Goal: Task Accomplishment & Management: Complete application form

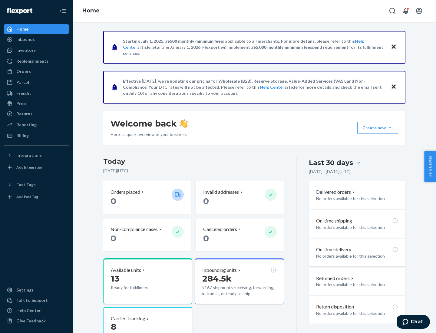
click at [390, 128] on button "Create new Create new inbound Create new order Create new product" at bounding box center [377, 128] width 41 height 12
click at [36, 39] on div "Inbounds" at bounding box center [36, 39] width 64 height 8
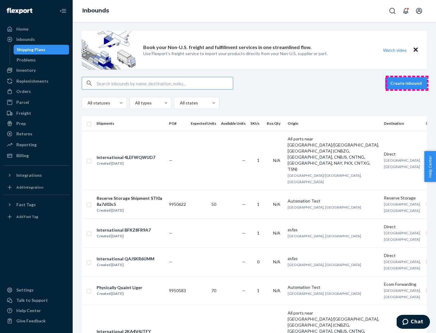
click at [407, 83] on button "Create inbound" at bounding box center [406, 83] width 42 height 12
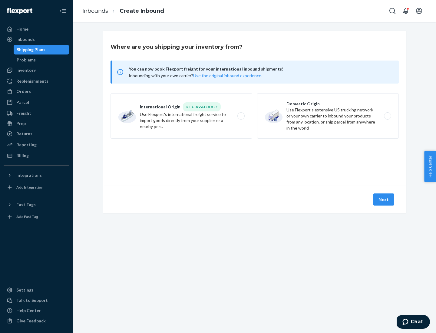
click at [328, 116] on label "Domestic Origin Use Flexport’s extensive US trucking network or your own carrie…" at bounding box center [328, 115] width 142 height 45
click at [387, 116] on input "Domestic Origin Use Flexport’s extensive US trucking network or your own carrie…" at bounding box center [389, 116] width 4 height 4
radio input "true"
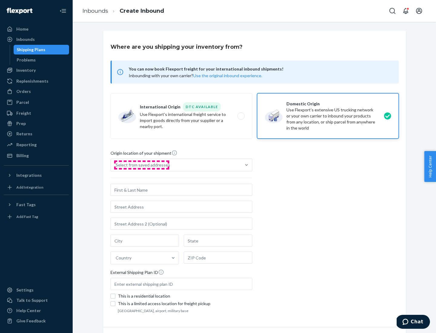
click at [141, 165] on div "Select from saved addresses" at bounding box center [143, 165] width 54 height 6
click at [116, 165] on input "Select from saved addresses" at bounding box center [116, 165] width 1 height 6
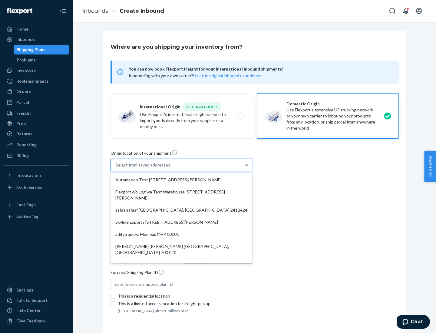
scroll to position [2, 0]
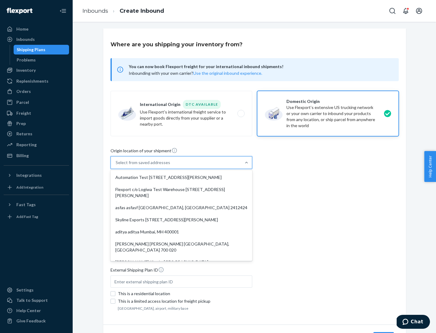
click at [181, 177] on div "Automation Test [STREET_ADDRESS][PERSON_NAME]" at bounding box center [181, 177] width 139 height 12
click at [116, 166] on input "option Automation Test [STREET_ADDRESS][PERSON_NAME]. 9 results available. Use …" at bounding box center [116, 162] width 1 height 6
type input "Automation Test"
type input "9th Floor"
type input "[GEOGRAPHIC_DATA]"
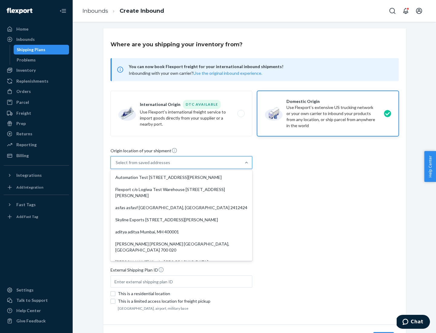
type input "CA"
type input "94104"
type input "[STREET_ADDRESS][PERSON_NAME]"
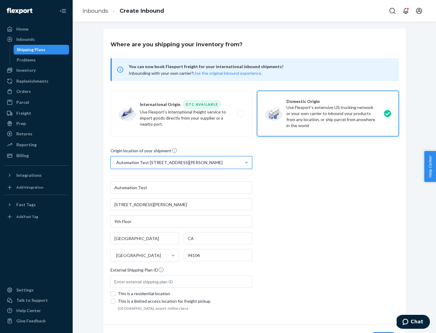
scroll to position [35, 0]
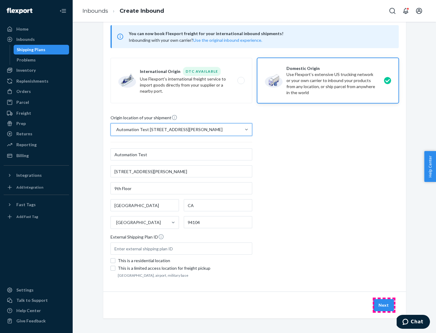
click at [384, 305] on button "Next" at bounding box center [383, 305] width 21 height 12
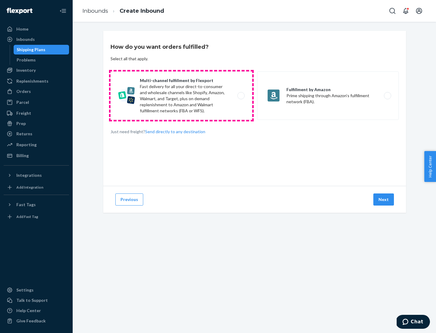
click at [181, 96] on label "Multi-channel fulfillment by Flexport Fast delivery for all your direct-to-cons…" at bounding box center [181, 95] width 142 height 48
click at [241, 96] on input "Multi-channel fulfillment by Flexport Fast delivery for all your direct-to-cons…" at bounding box center [243, 96] width 4 height 4
radio input "true"
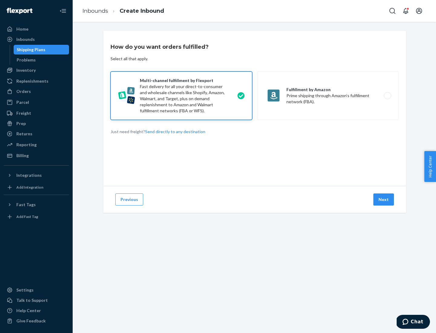
click at [384, 199] on button "Next" at bounding box center [383, 199] width 21 height 12
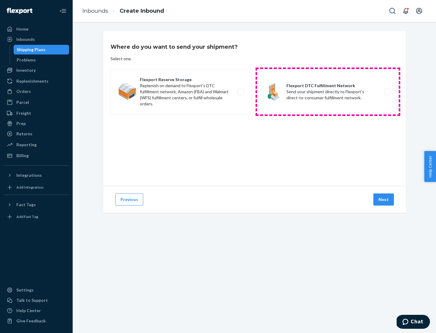
click at [328, 92] on label "Flexport DTC Fulfillment Network Send your shipment directly to Flexport's dire…" at bounding box center [328, 91] width 142 height 45
click at [387, 92] on input "Flexport DTC Fulfillment Network Send your shipment directly to Flexport's dire…" at bounding box center [389, 92] width 4 height 4
radio input "true"
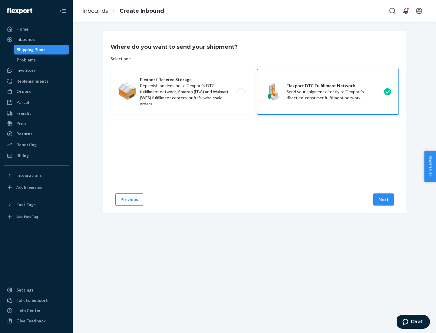
click at [384, 199] on button "Next" at bounding box center [383, 199] width 21 height 12
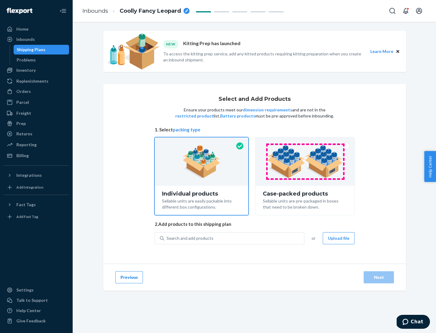
click at [305, 162] on img at bounding box center [304, 161] width 75 height 33
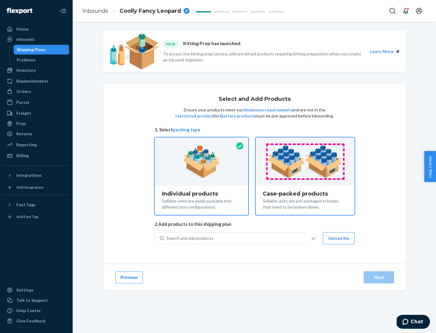
click at [305, 141] on input "Case-packed products Sellable units are pre-packaged in boxes that need to be b…" at bounding box center [305, 139] width 4 height 4
radio input "true"
radio input "false"
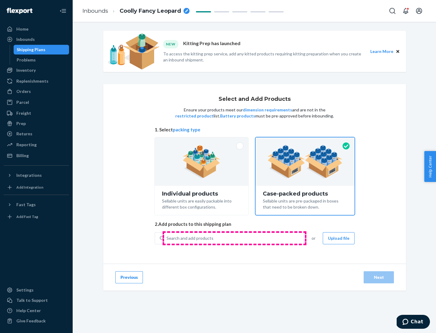
click at [234, 238] on div "Search and add products" at bounding box center [234, 238] width 140 height 11
click at [167, 238] on input "Search and add products" at bounding box center [166, 238] width 1 height 6
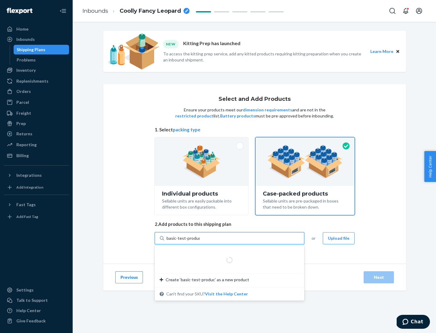
type input "basic-test-product-1"
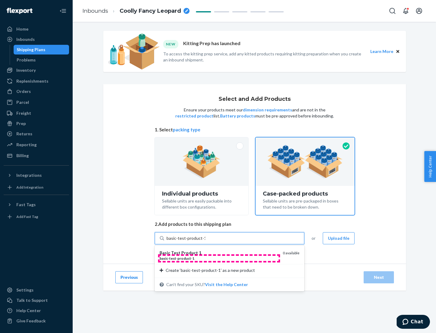
click at [219, 258] on div "basic - test - product - 1" at bounding box center [218, 258] width 118 height 5
click at [205, 241] on input "basic-test-product-1" at bounding box center [185, 238] width 39 height 6
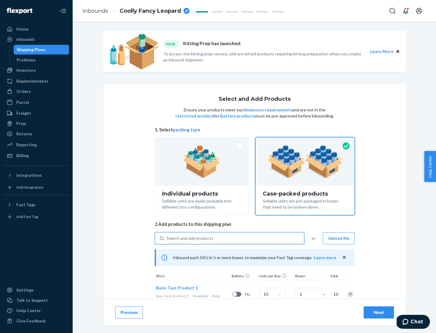
scroll to position [22, 0]
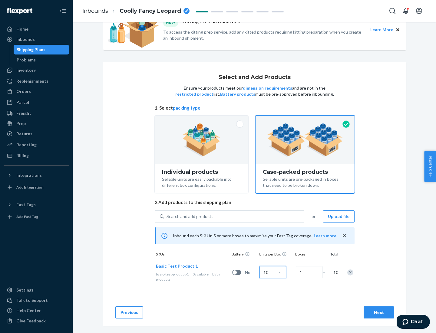
type input "10"
type input "7"
click at [379, 312] on div "Next" at bounding box center [379, 312] width 20 height 6
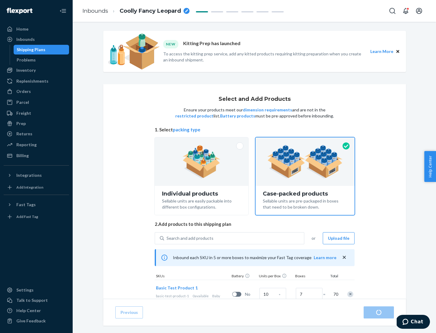
radio input "true"
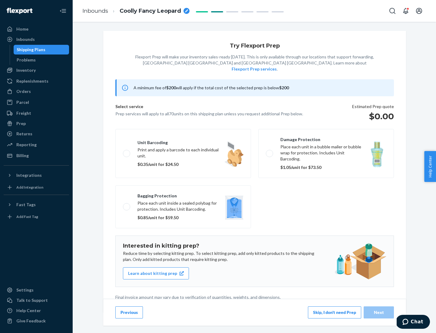
scroll to position [2, 0]
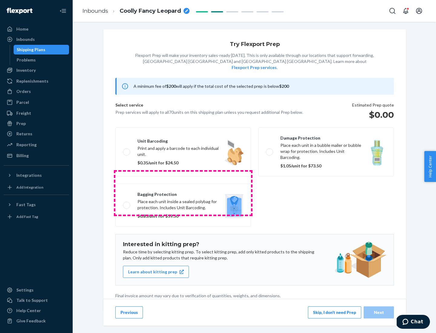
click at [183, 193] on label "Bagging protection Place each unit inside a sealed polybag for protection. Incl…" at bounding box center [183, 205] width 136 height 43
click at [127, 203] on input "Bagging protection Place each unit inside a sealed polybag for protection. Incl…" at bounding box center [125, 205] width 4 height 4
checkbox input "true"
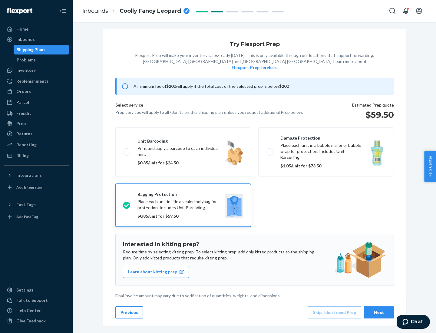
click at [379, 312] on div "Next" at bounding box center [379, 312] width 20 height 6
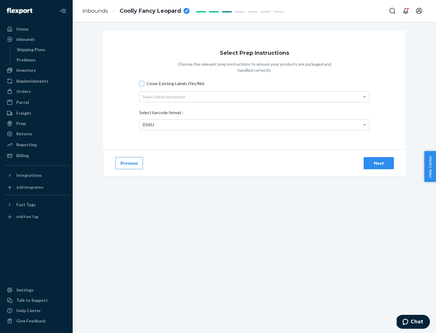
click at [142, 83] on input "Cover Existing Labels (Yes/No)" at bounding box center [141, 83] width 5 height 5
checkbox input "true"
click at [254, 97] on div "Select label placement" at bounding box center [254, 97] width 229 height 10
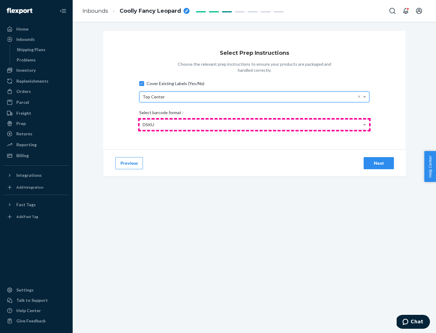
click at [254, 124] on div "DSKU" at bounding box center [254, 125] width 229 height 10
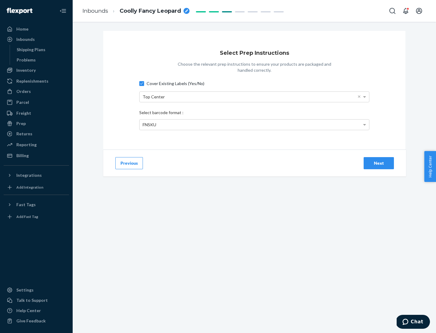
click at [379, 163] on div "Next" at bounding box center [379, 163] width 20 height 6
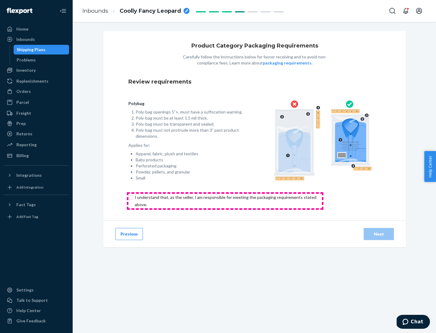
click at [225, 201] on input "checkbox" at bounding box center [228, 201] width 201 height 15
checkbox input "true"
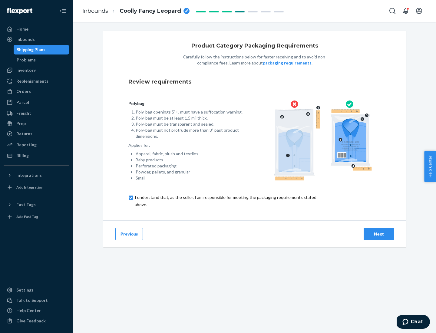
click at [379, 234] on div "Next" at bounding box center [379, 234] width 20 height 6
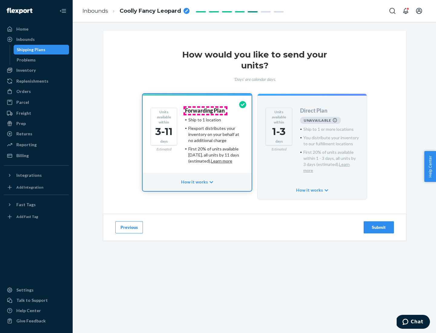
click at [205, 110] on h4 "Forwarding Plan" at bounding box center [205, 111] width 40 height 6
click at [379, 224] on div "Submit" at bounding box center [379, 227] width 20 height 6
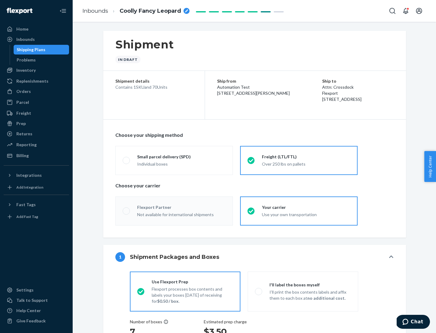
radio input "true"
radio input "false"
radio input "true"
radio input "false"
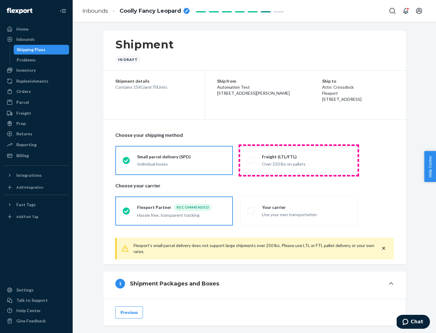
click at [299, 160] on div "Over 250 lbs on pallets" at bounding box center [306, 163] width 88 height 7
click at [251, 160] on input "Freight (LTL/FTL) Over 250 lbs on pallets" at bounding box center [249, 160] width 4 height 4
radio input "true"
radio input "false"
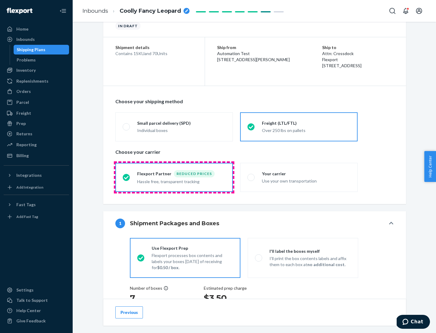
click at [174, 177] on div "Hassle free, transparent tracking" at bounding box center [181, 180] width 88 height 7
click at [126, 177] on input "Flexport Partner Reduced prices Hassle free, transparent tracking" at bounding box center [125, 177] width 4 height 4
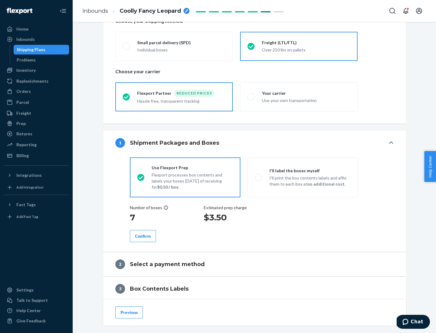
click at [303, 177] on p "I’ll print the box contents labels and affix them to each box at no additional …" at bounding box center [309, 181] width 81 height 12
click at [259, 177] on input "I'll label the boxes myself I’ll print the box contents labels and affix them t…" at bounding box center [257, 177] width 4 height 4
radio input "true"
radio input "false"
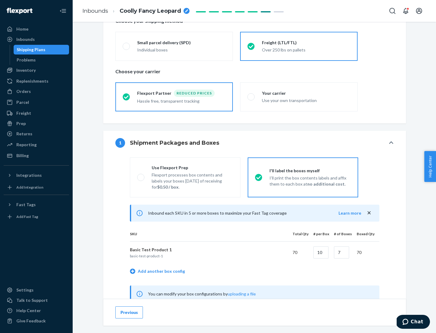
scroll to position [189, 0]
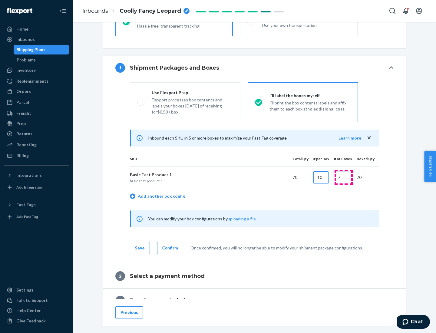
type input "10"
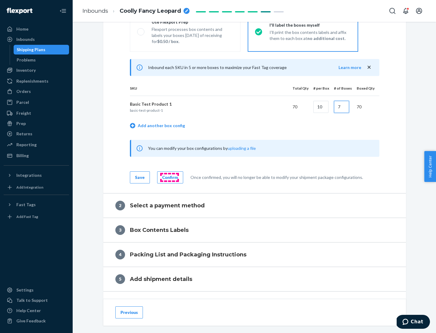
type input "7"
click at [169, 177] on div "Confirm" at bounding box center [170, 177] width 16 height 6
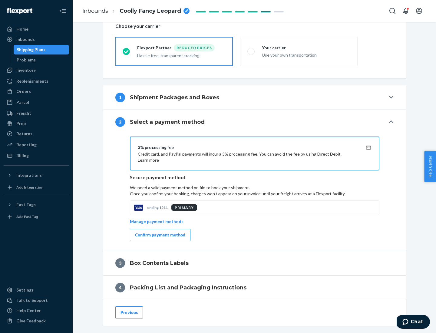
scroll to position [217, 0]
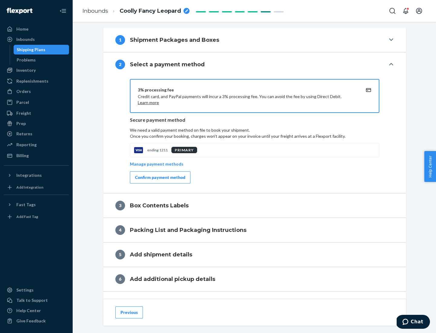
click at [159, 177] on div "Confirm payment method" at bounding box center [160, 177] width 50 height 6
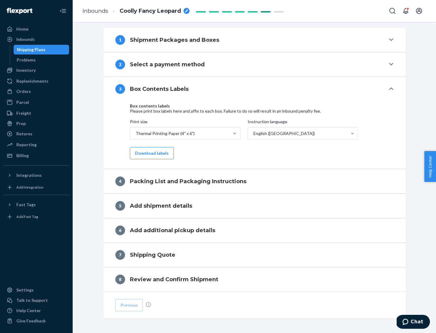
scroll to position [193, 0]
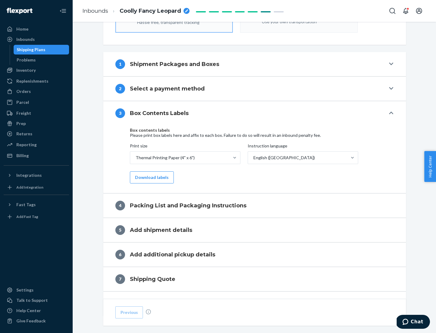
click at [150, 177] on button "Download labels" at bounding box center [152, 177] width 44 height 12
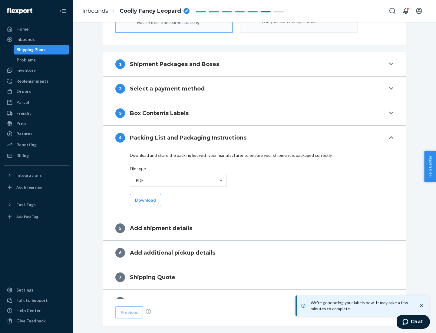
scroll to position [215, 0]
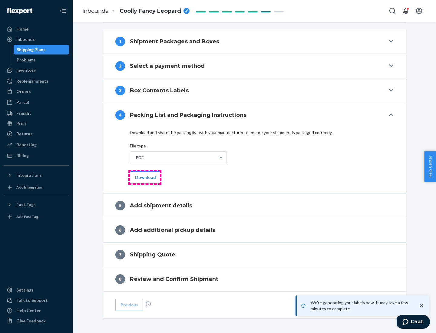
click at [145, 177] on button "Download" at bounding box center [145, 177] width 31 height 12
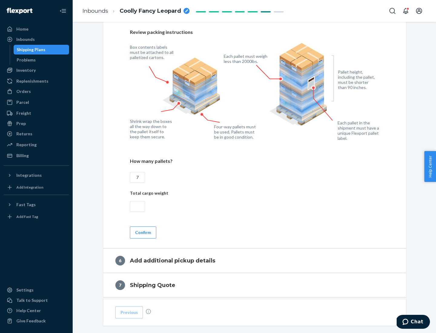
scroll to position [417, 0]
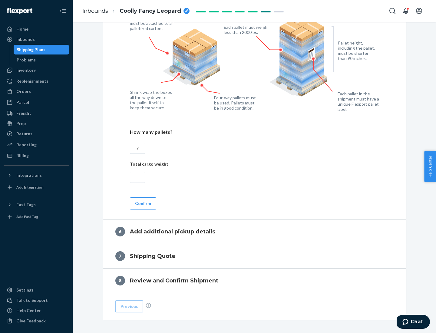
type input "7"
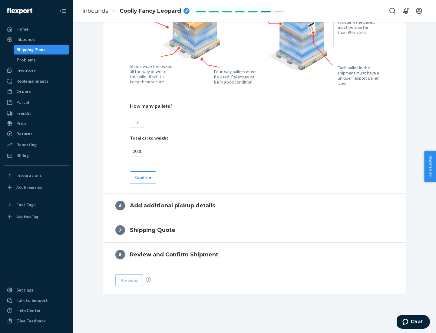
type input "2000"
click at [143, 177] on button "Confirm" at bounding box center [143, 177] width 26 height 12
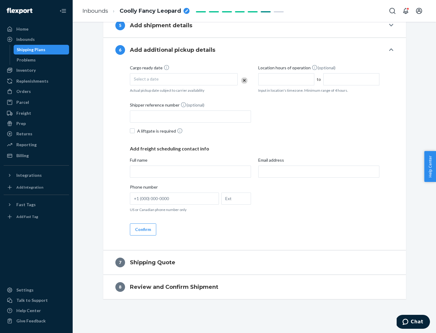
scroll to position [232, 0]
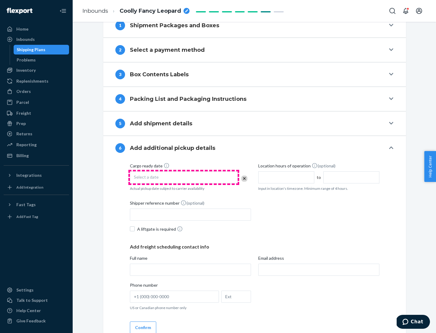
click at [184, 177] on div "Select a date" at bounding box center [184, 177] width 108 height 12
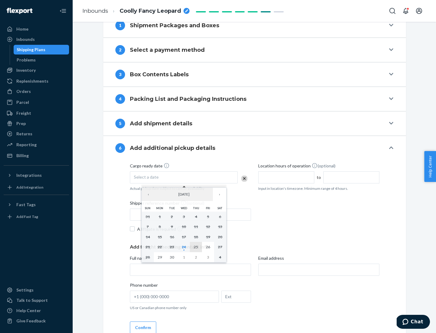
click at [196, 247] on abbr "25" at bounding box center [196, 247] width 4 height 5
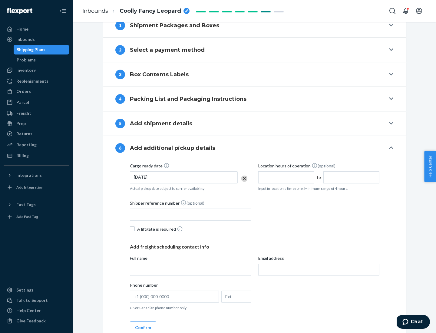
scroll to position [324, 0]
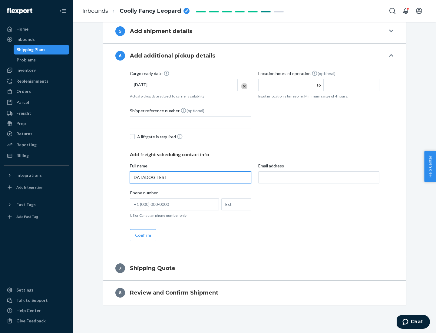
type input "DATADOG TEST"
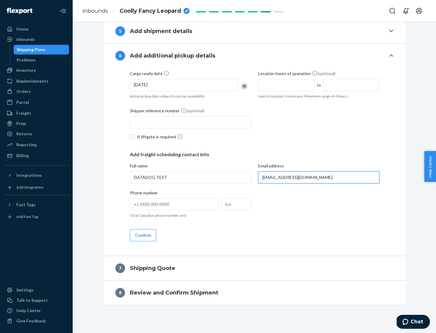
scroll to position [330, 0]
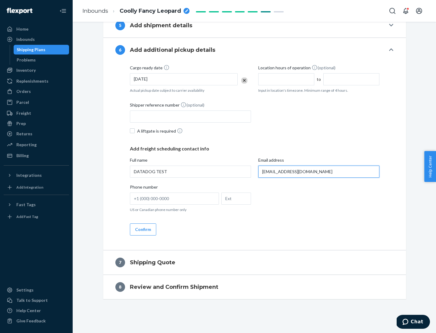
type input "[EMAIL_ADDRESS][DOMAIN_NAME]"
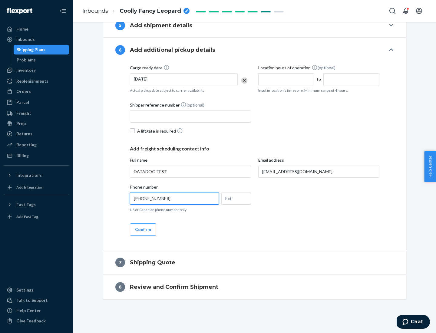
type input "[PHONE_NUMBER]"
click at [143, 229] on button "Confirm" at bounding box center [143, 229] width 26 height 12
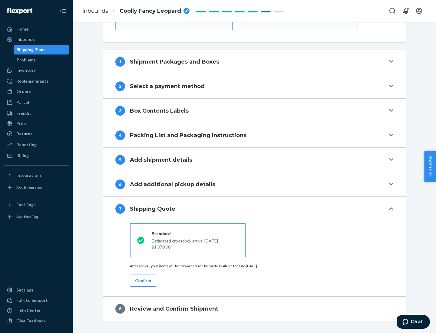
scroll to position [217, 0]
